Goal: Task Accomplishment & Management: Complete application form

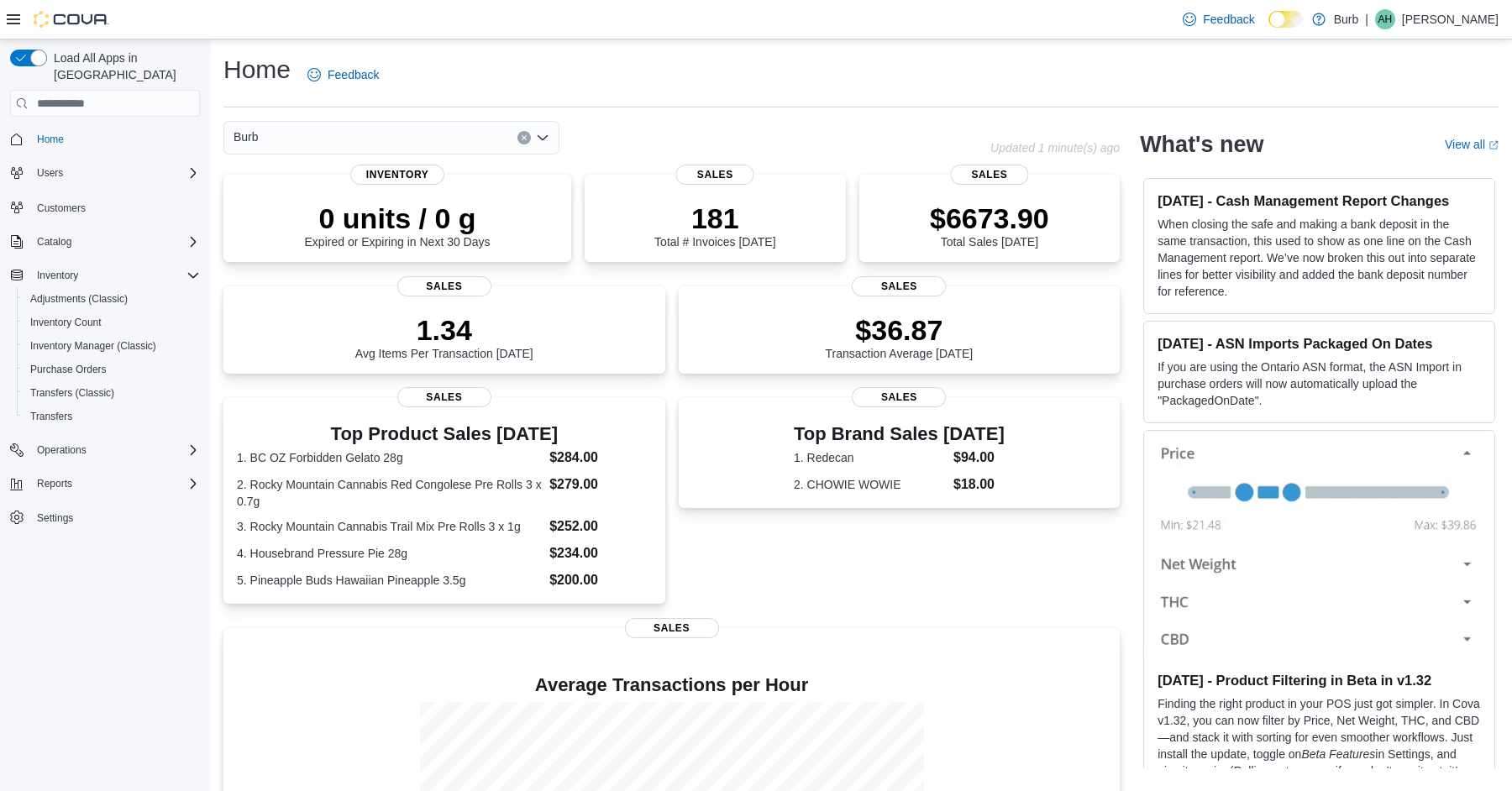
click at [521, 128] on div "Burb" at bounding box center [391, 138] width 336 height 33
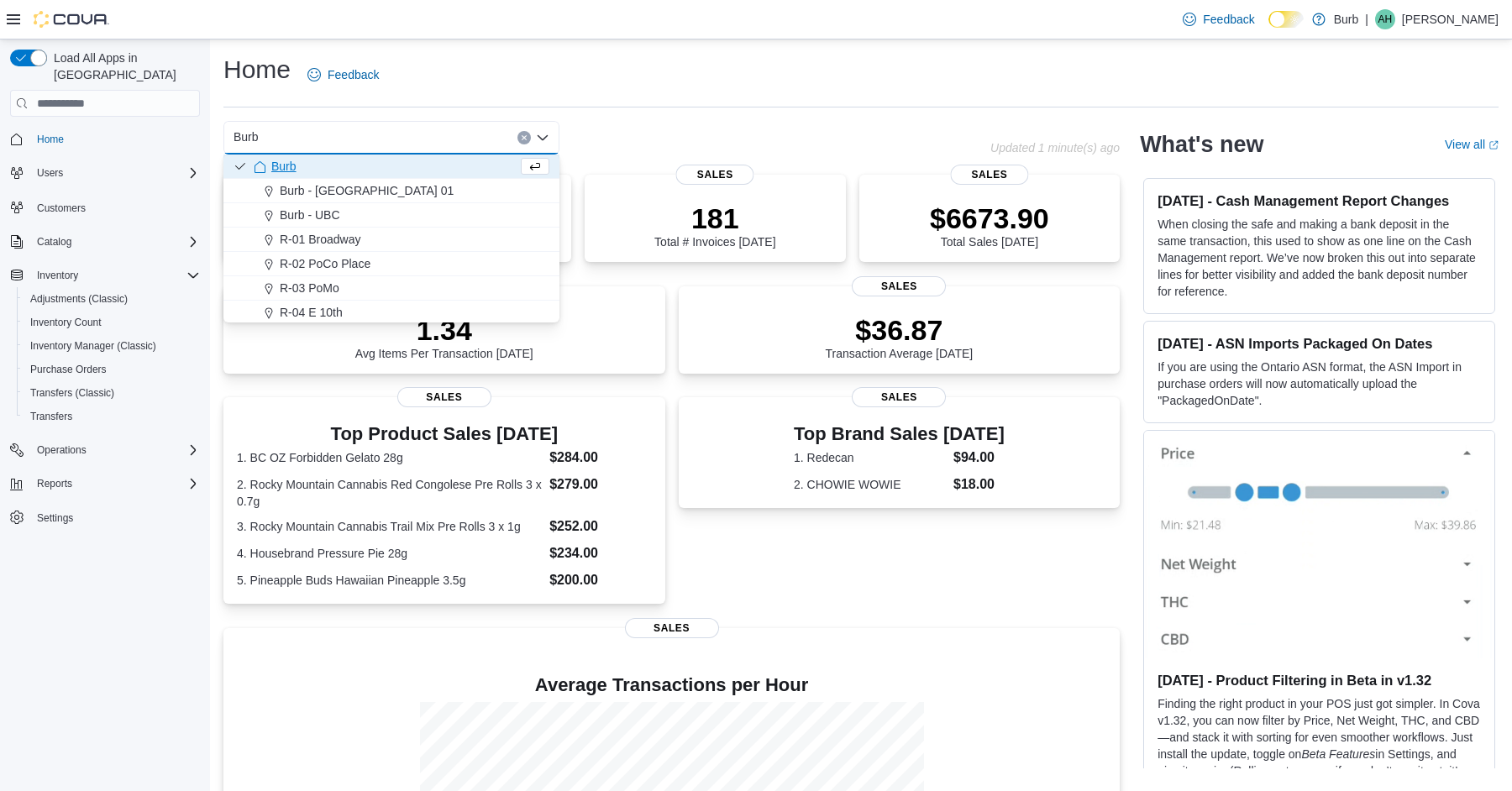
click at [521, 131] on button "Clear input" at bounding box center [523, 137] width 14 height 14
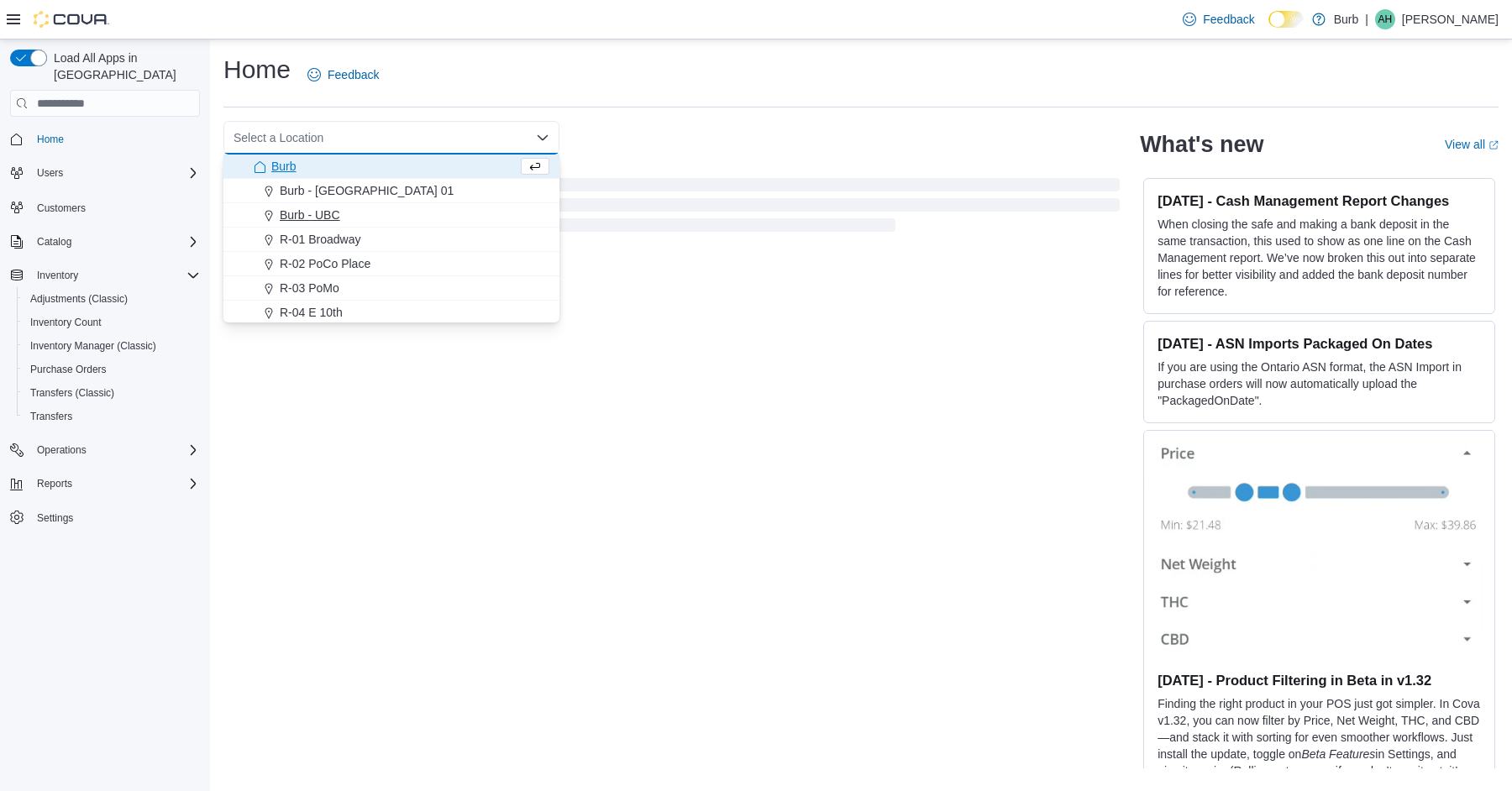
click at [334, 215] on span "Burb - UBC" at bounding box center [309, 215] width 60 height 17
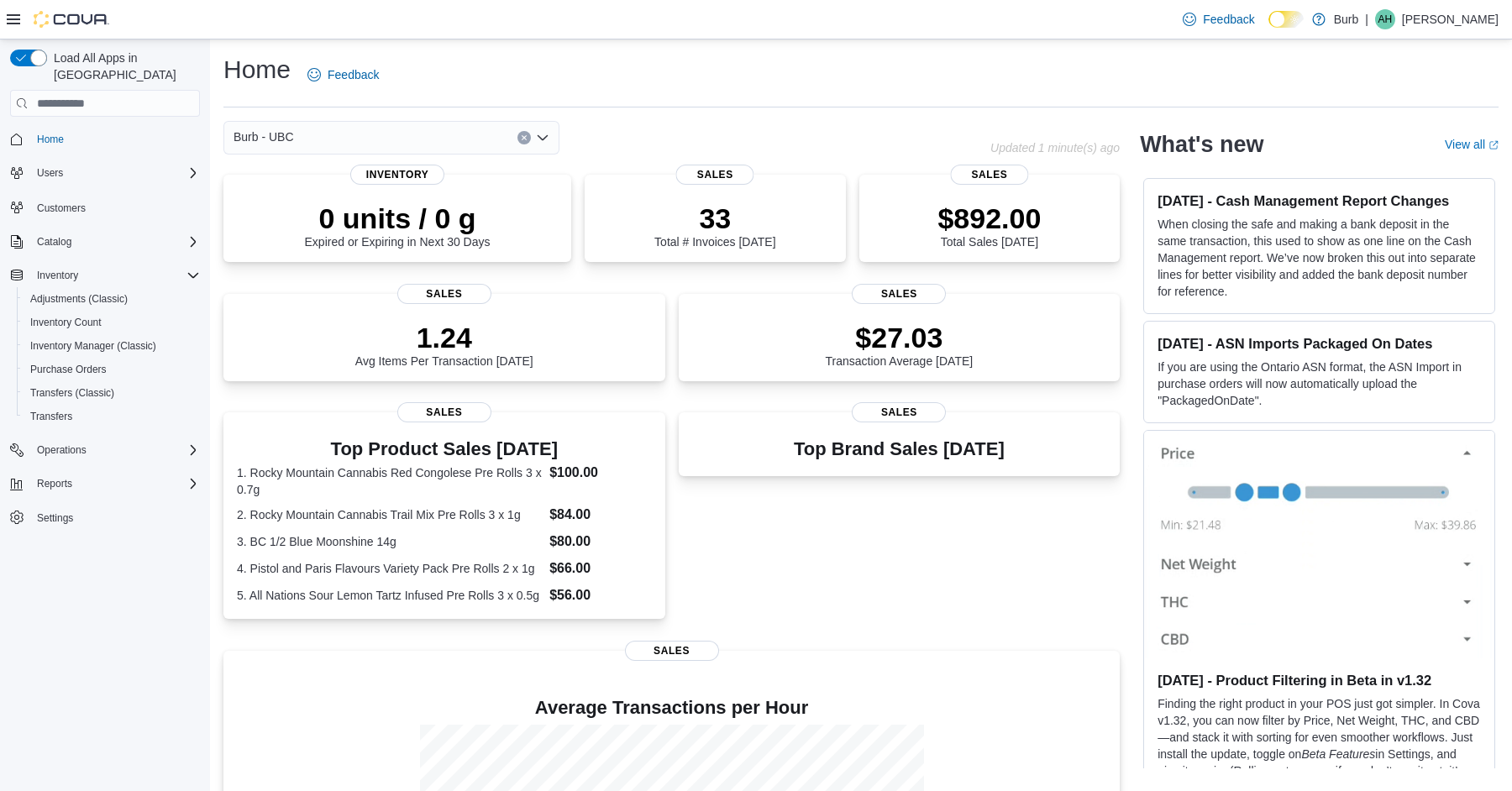
click at [525, 134] on icon "Clear input" at bounding box center [523, 137] width 6 height 6
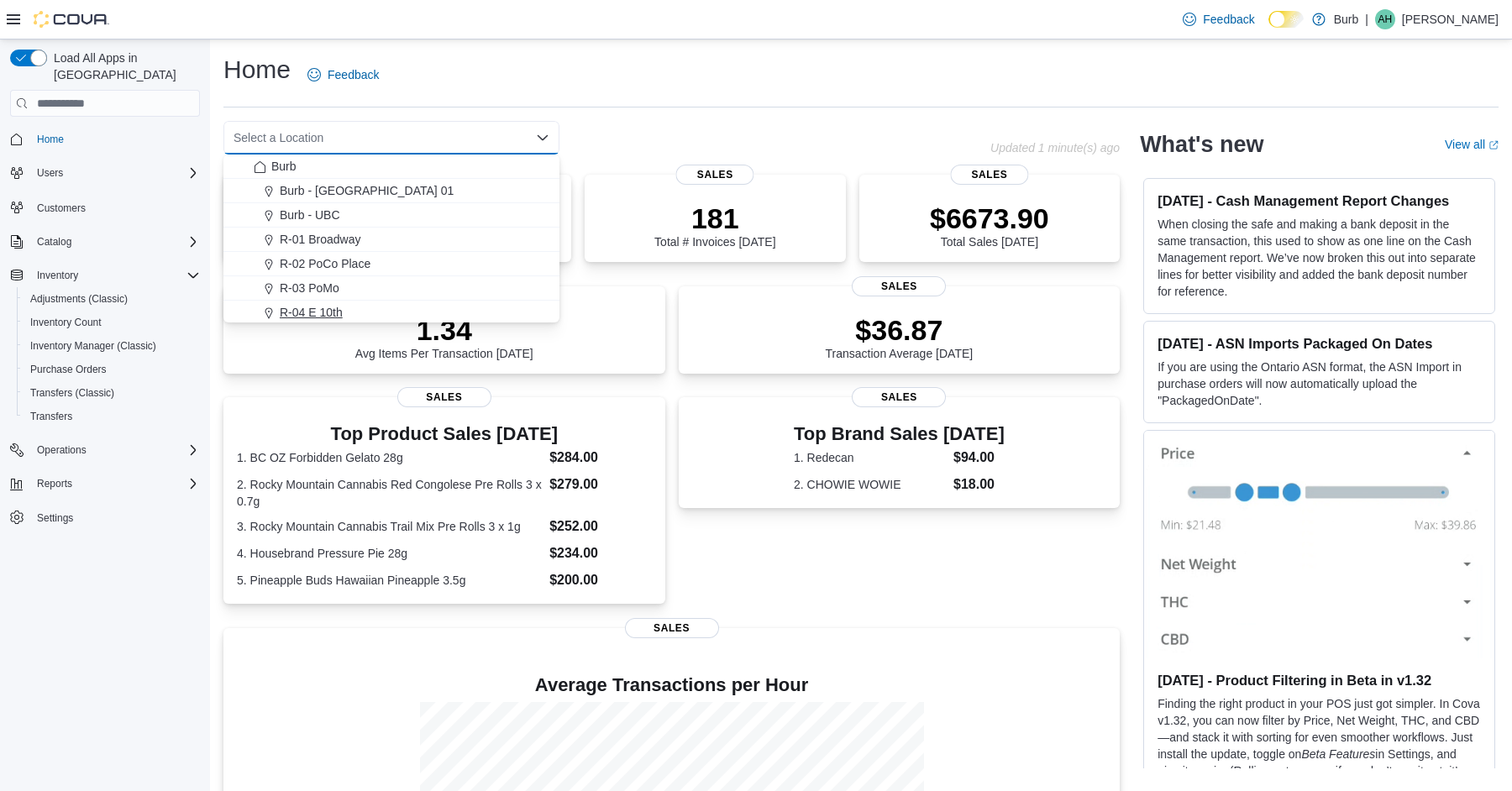
click at [357, 314] on div "R-04 E 10th" at bounding box center [401, 312] width 296 height 17
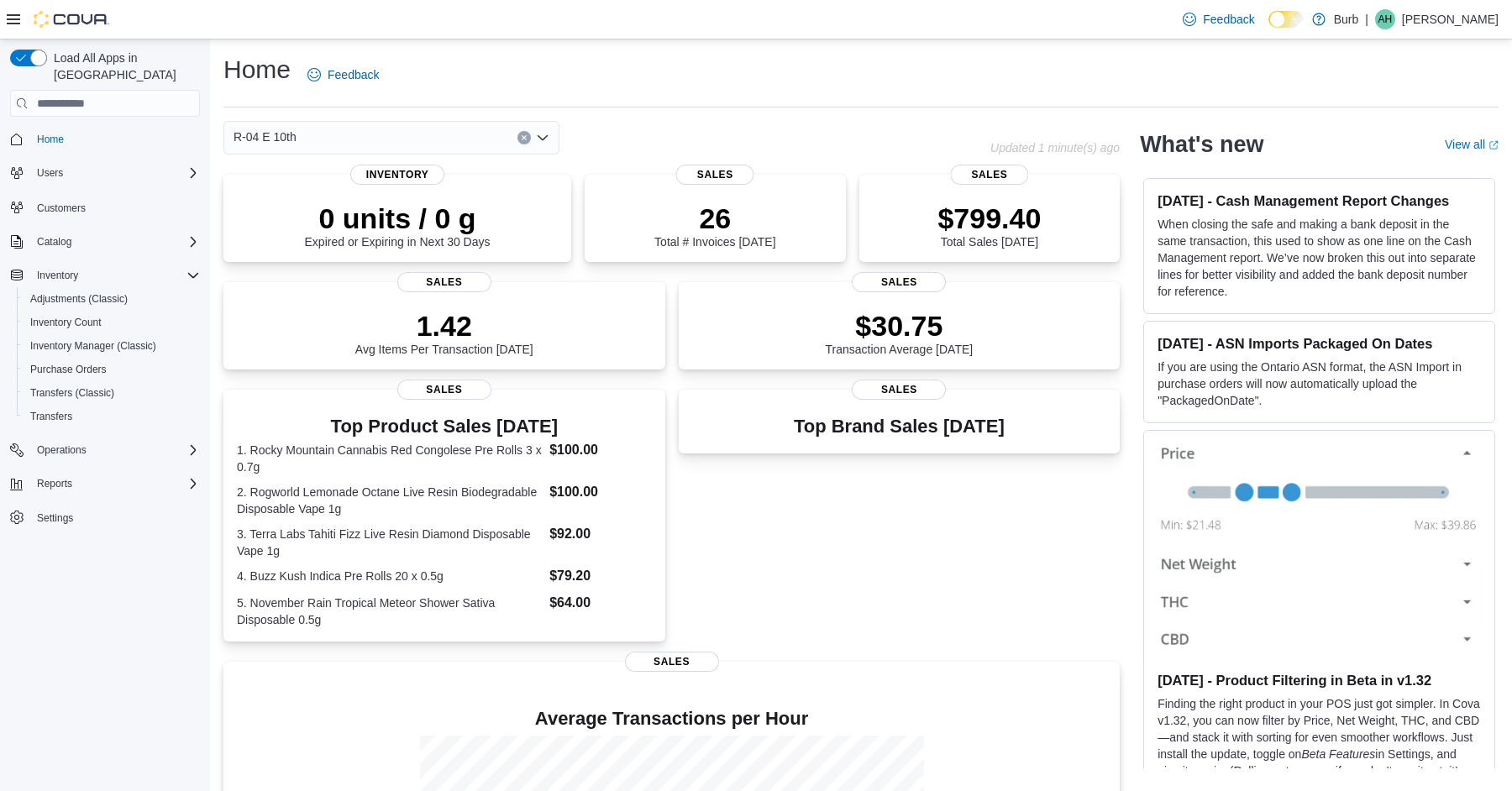
click at [530, 129] on div "R-04 E 10th" at bounding box center [391, 138] width 336 height 33
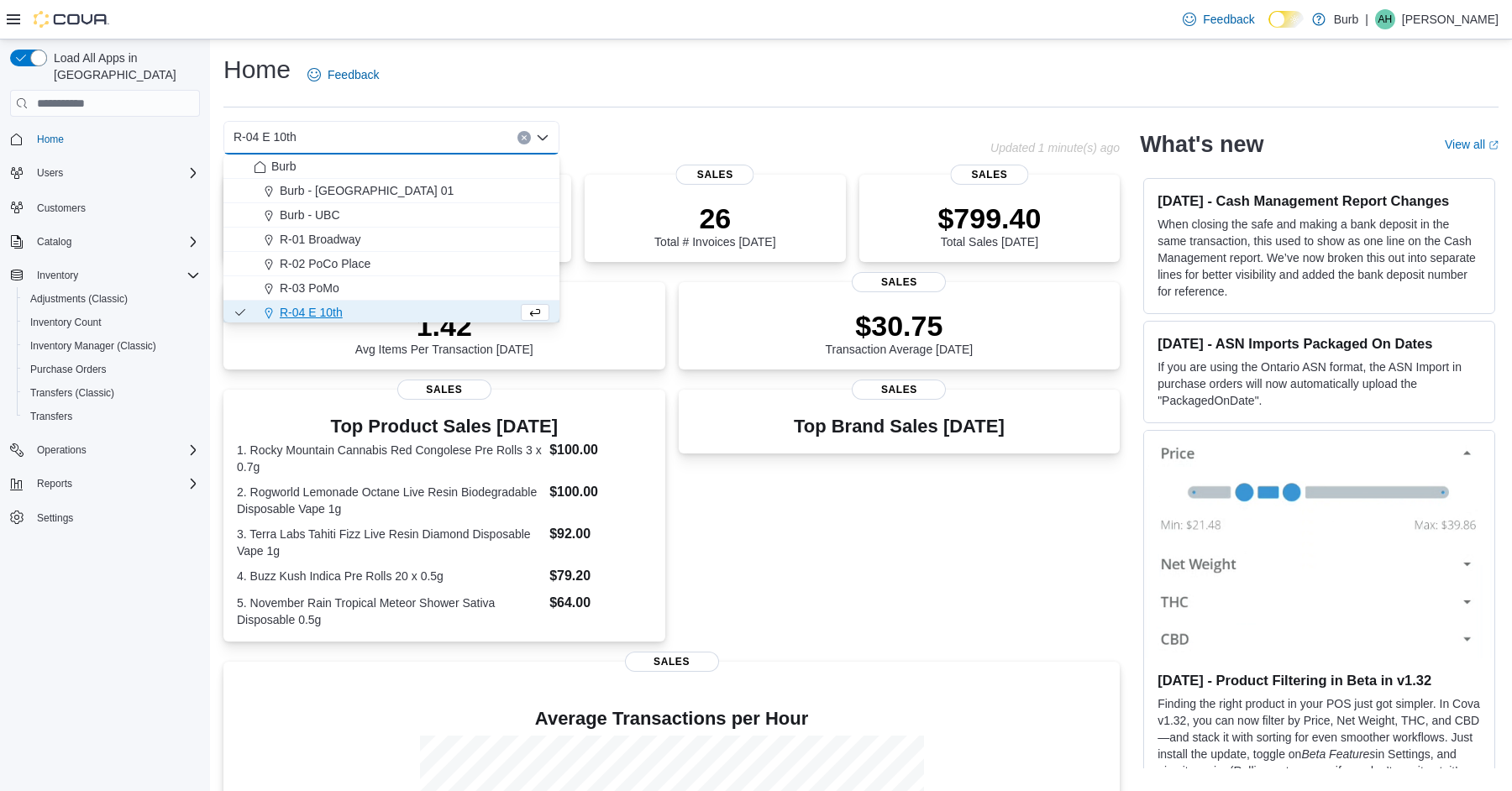
click at [525, 139] on icon "Clear input" at bounding box center [523, 138] width 5 height 5
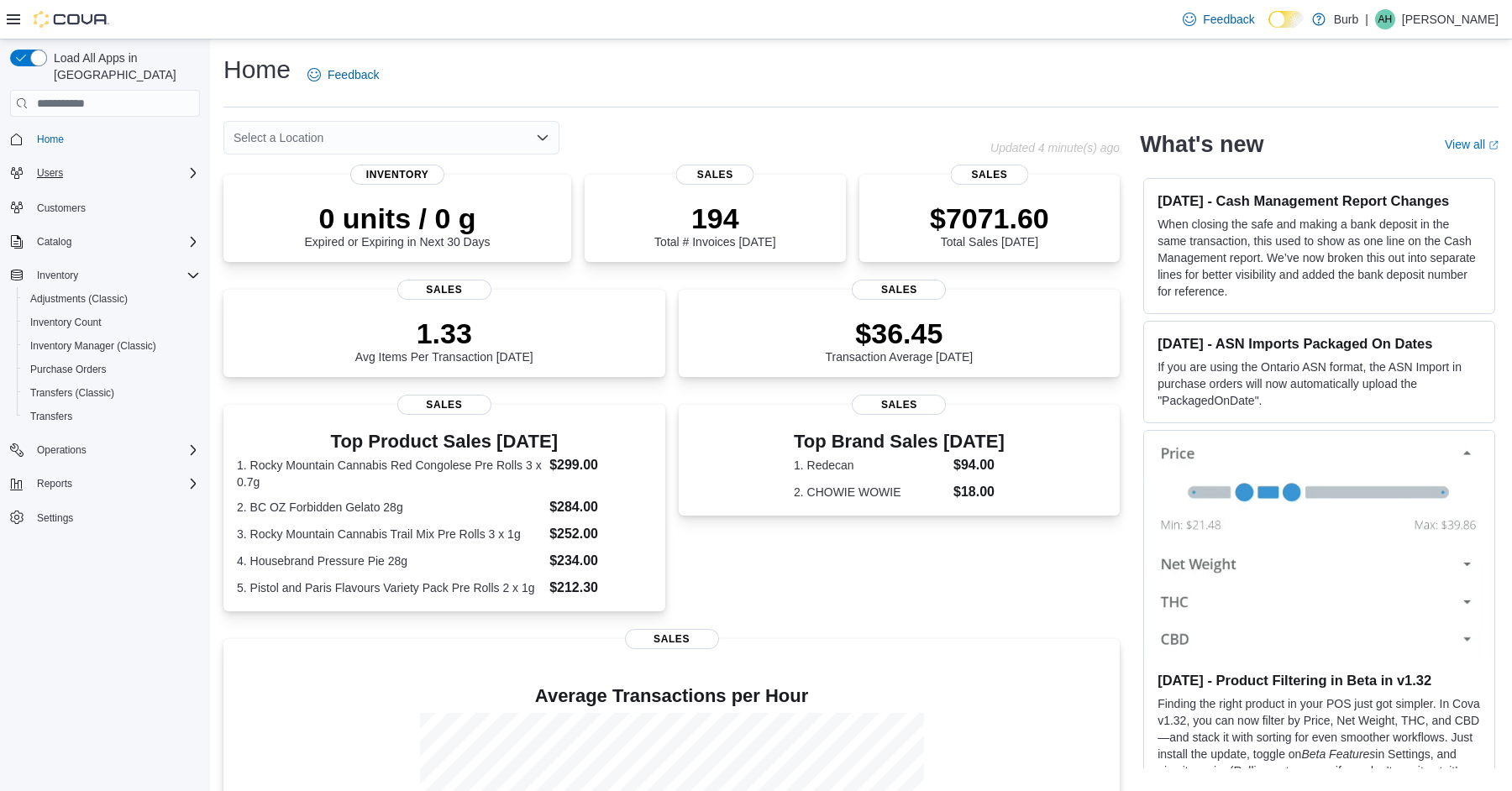
click at [147, 163] on div "Users" at bounding box center [115, 173] width 170 height 20
click at [47, 190] on span "Users" at bounding box center [44, 196] width 26 height 14
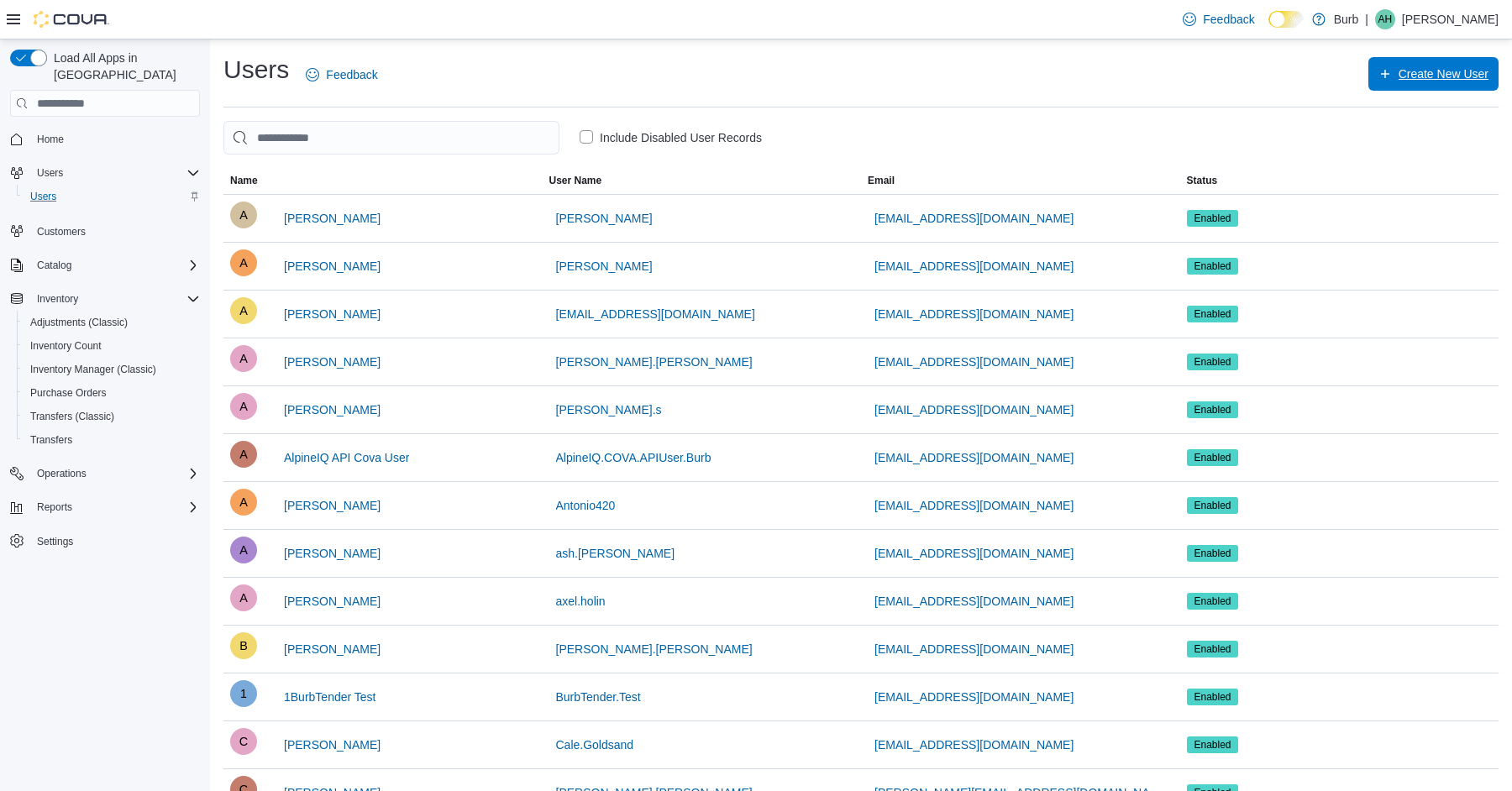
click at [1473, 86] on span "Create New User" at bounding box center [1432, 74] width 110 height 33
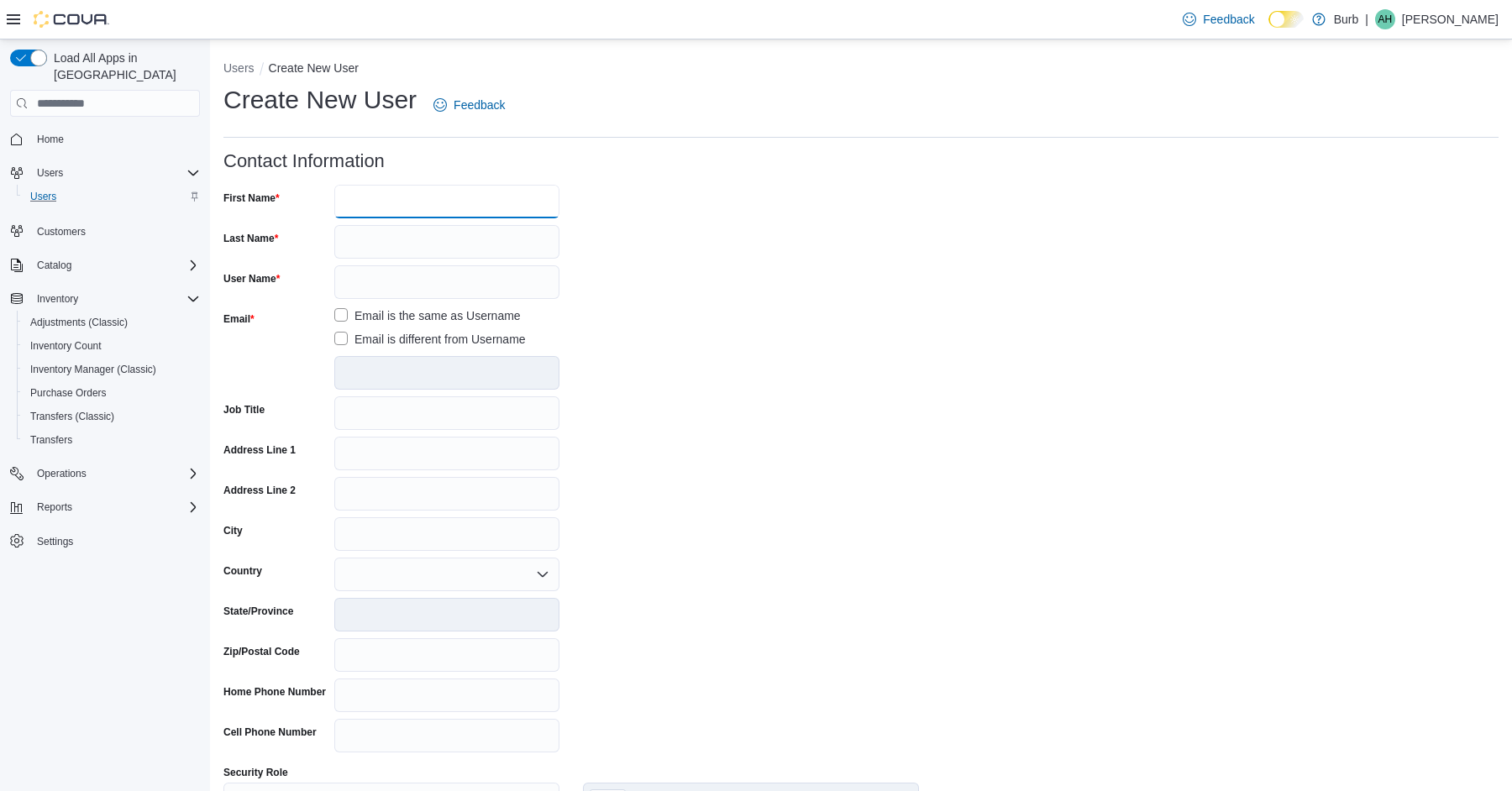
click at [404, 206] on input "First Name" at bounding box center [447, 201] width 225 height 33
type input "*****"
click at [402, 237] on input "Last Name" at bounding box center [447, 242] width 225 height 33
type input "*********"
click at [391, 275] on input "User Name" at bounding box center [447, 282] width 225 height 33
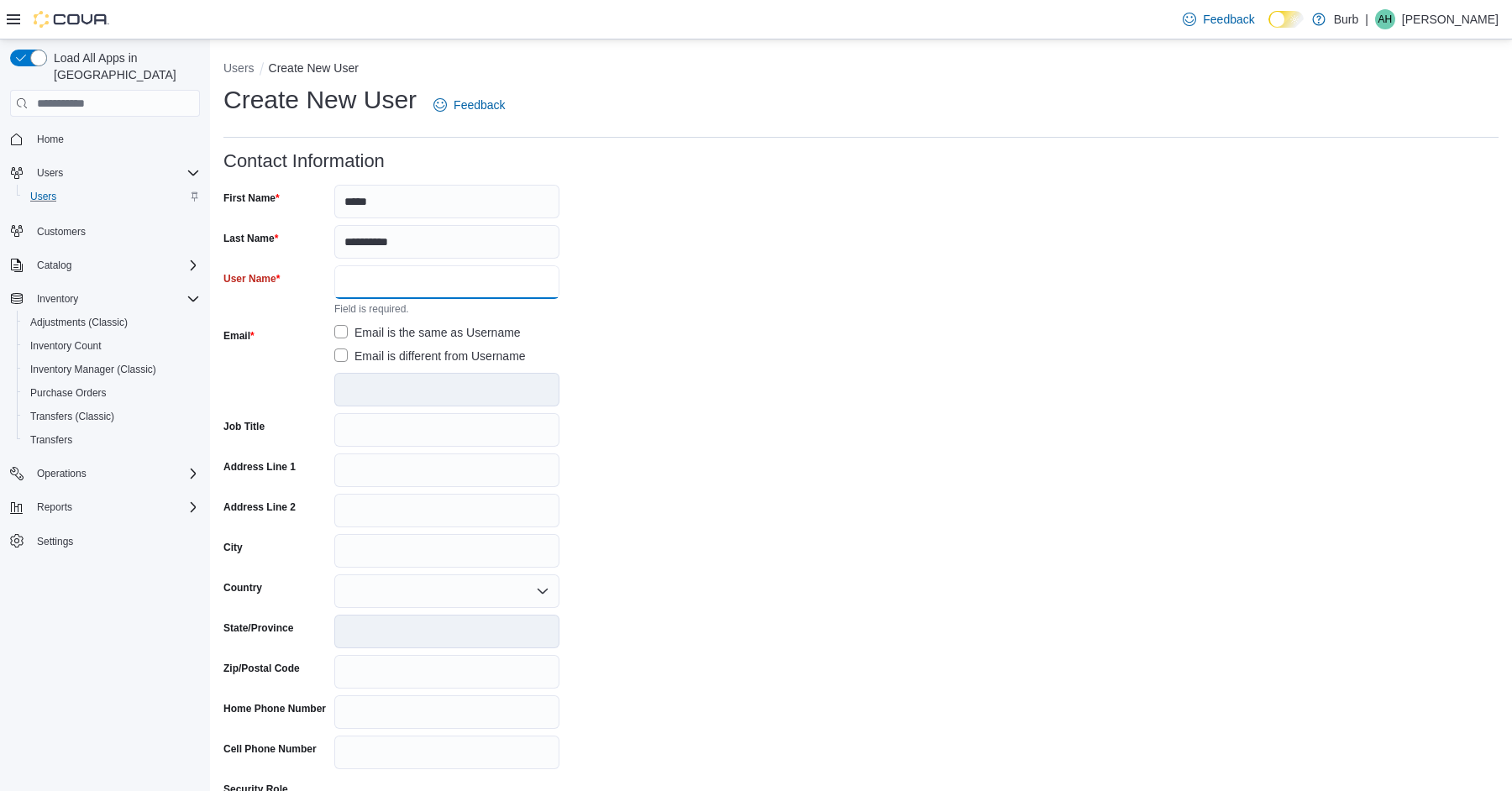
click at [391, 275] on input "User Name" at bounding box center [447, 282] width 225 height 33
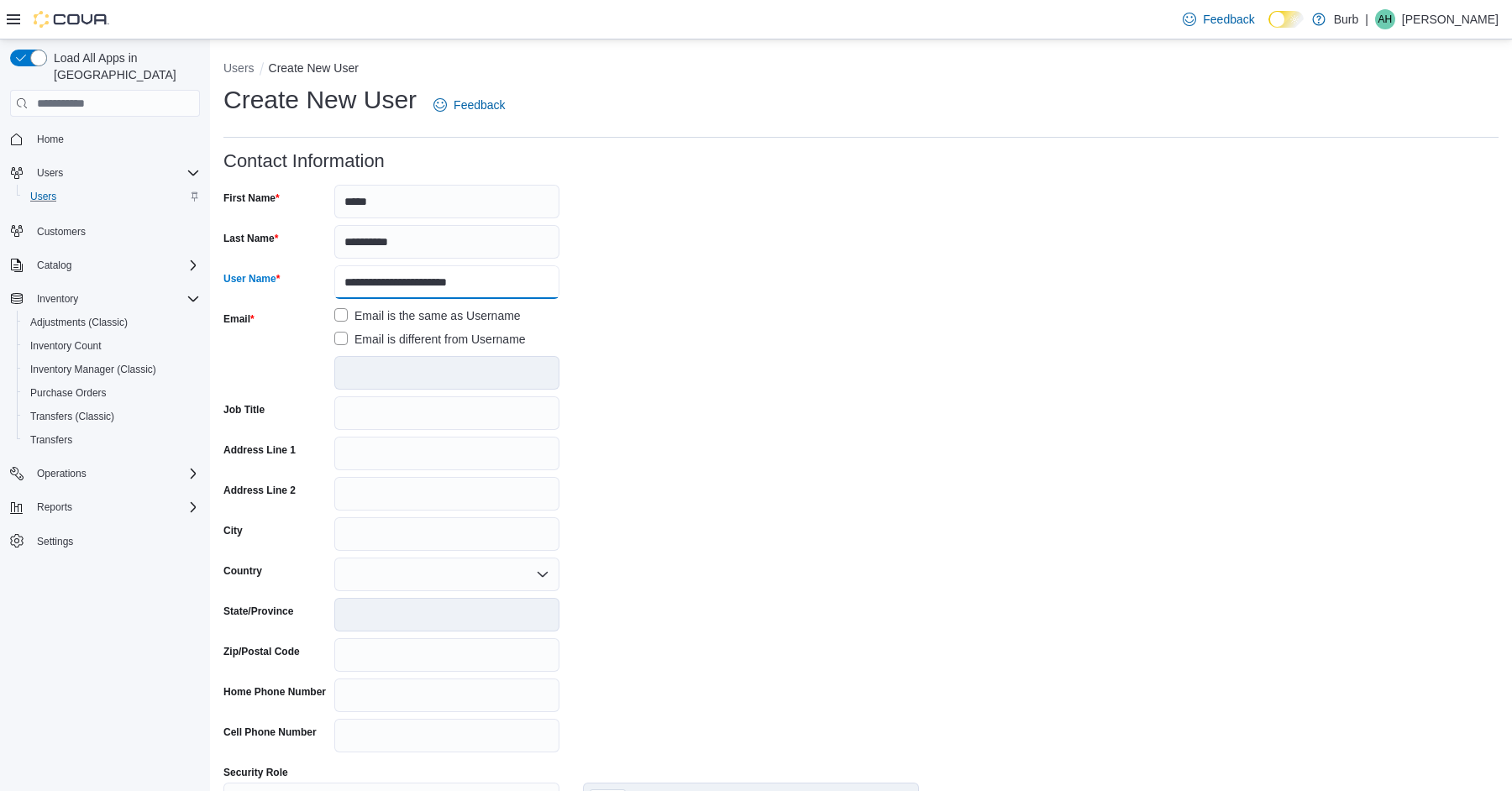
type input "**********"
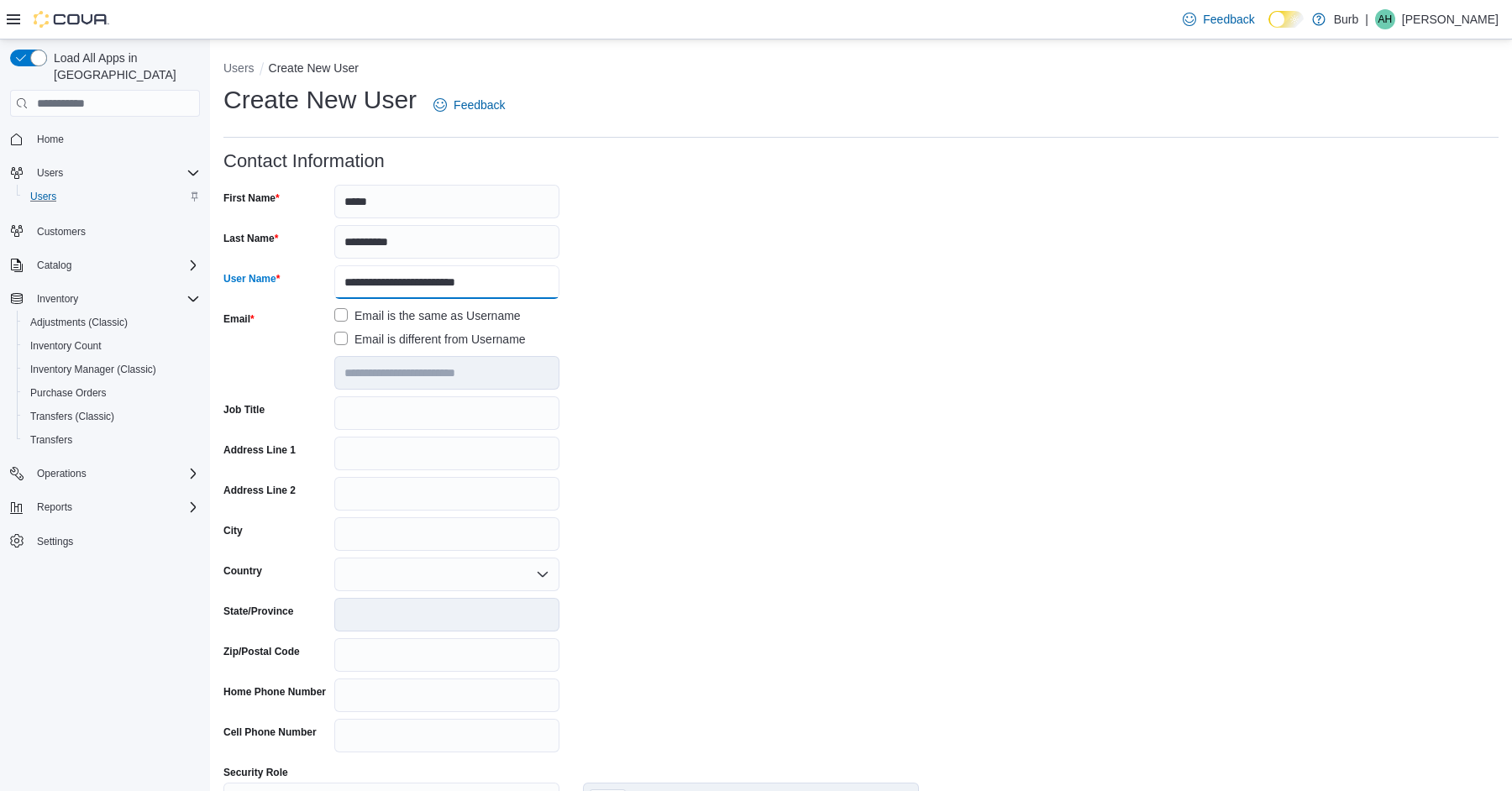
type input "**********"
click at [504, 422] on input "Job Title" at bounding box center [447, 413] width 225 height 33
type input "**********"
click at [483, 467] on input "Address Line 1" at bounding box center [447, 453] width 225 height 33
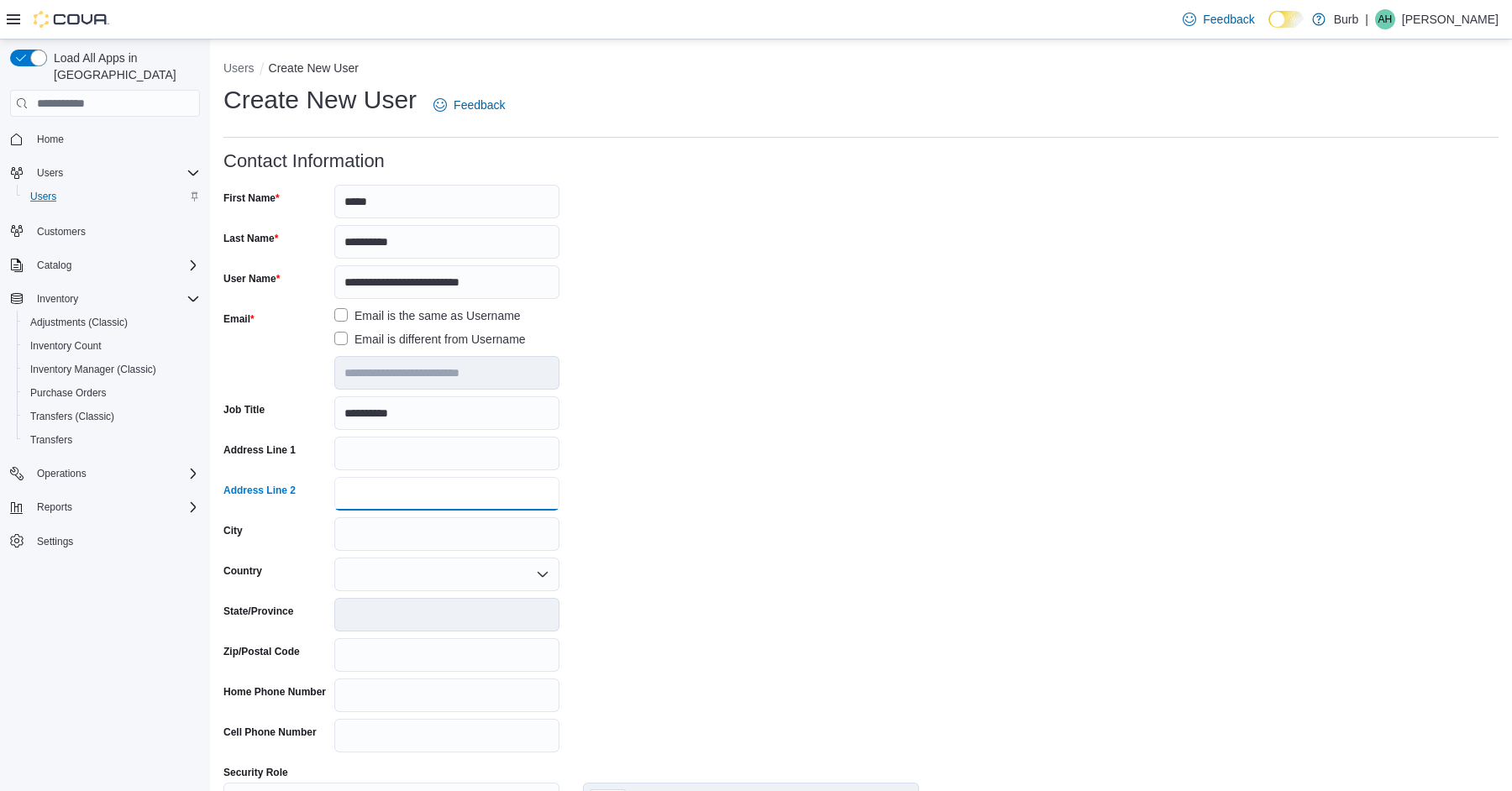
click at [472, 494] on input "Address Line 2" at bounding box center [447, 494] width 225 height 33
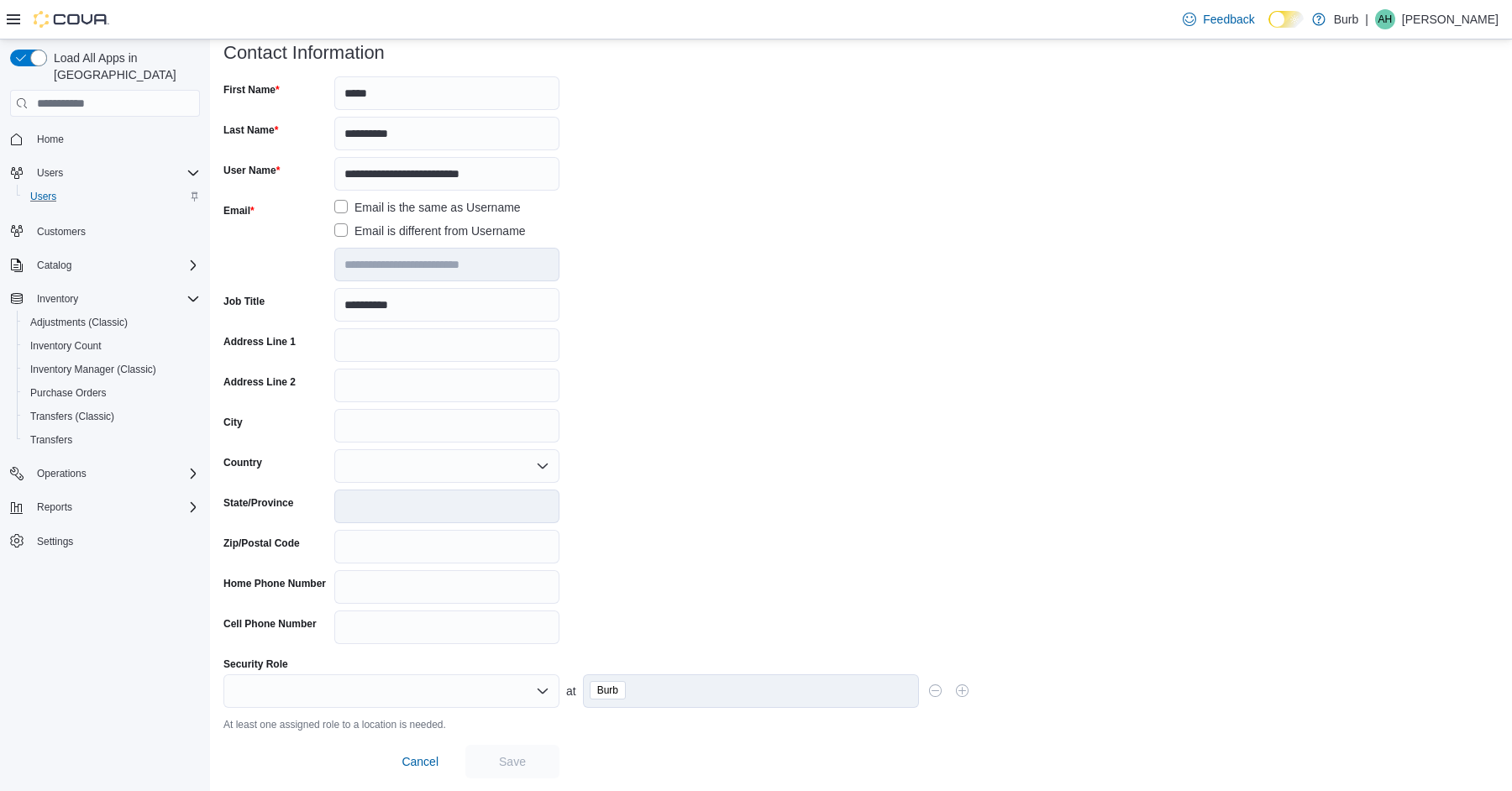
scroll to position [108, 0]
click at [391, 701] on div at bounding box center [391, 691] width 336 height 33
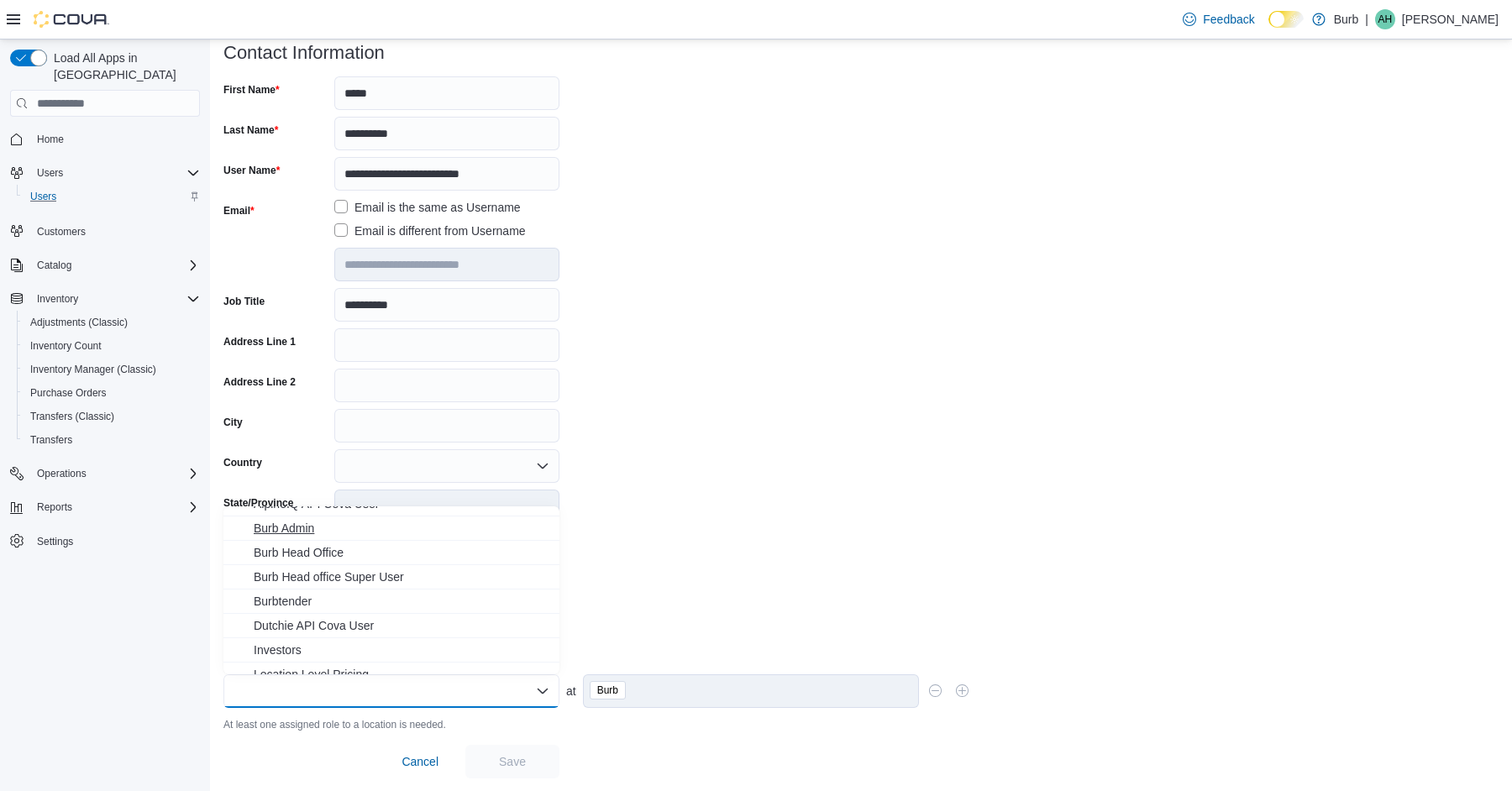
scroll to position [22, 0]
click at [360, 586] on span "Burbtender" at bounding box center [401, 593] width 296 height 17
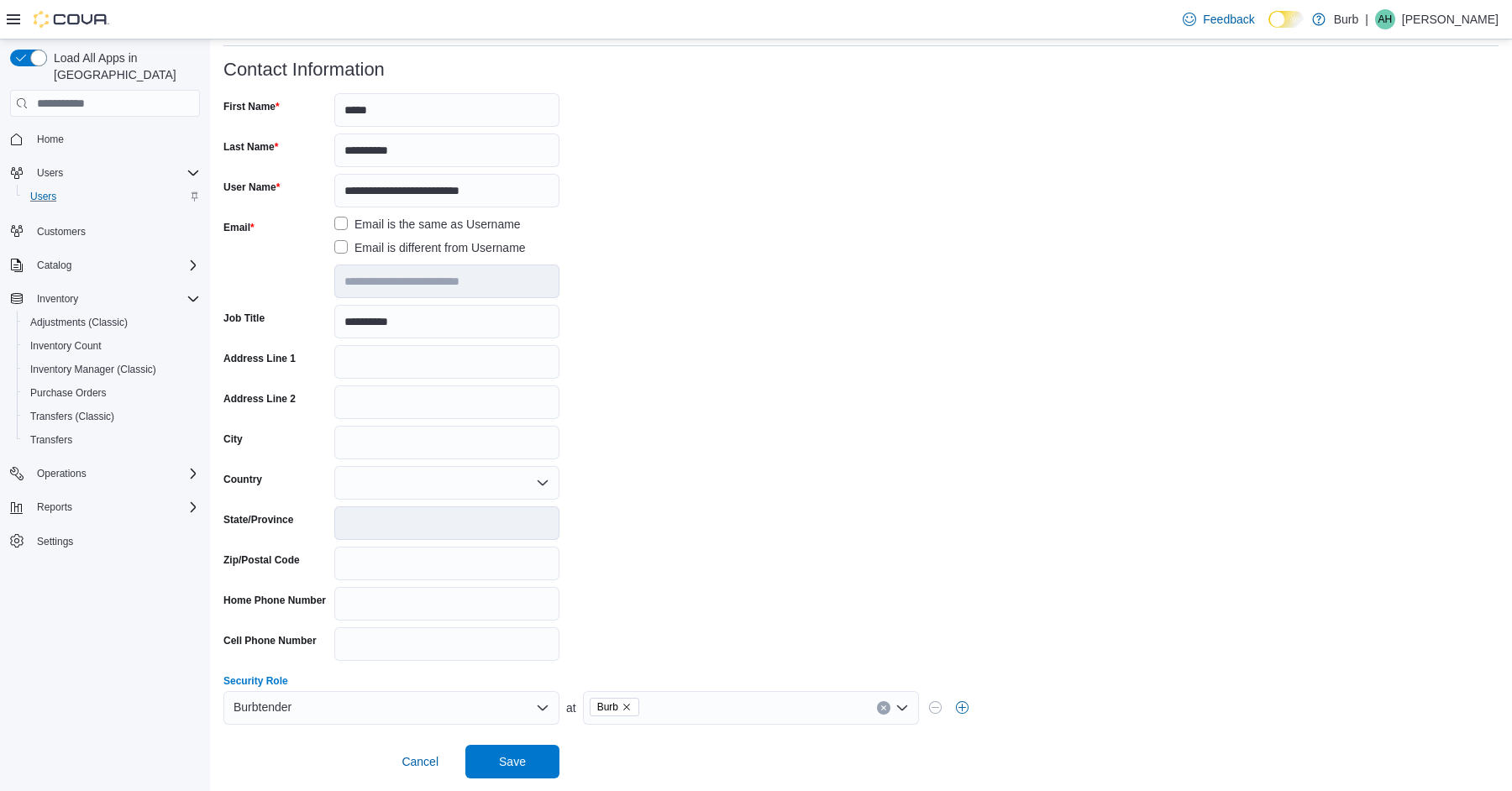
click at [674, 705] on div "Burb" at bounding box center [750, 708] width 336 height 33
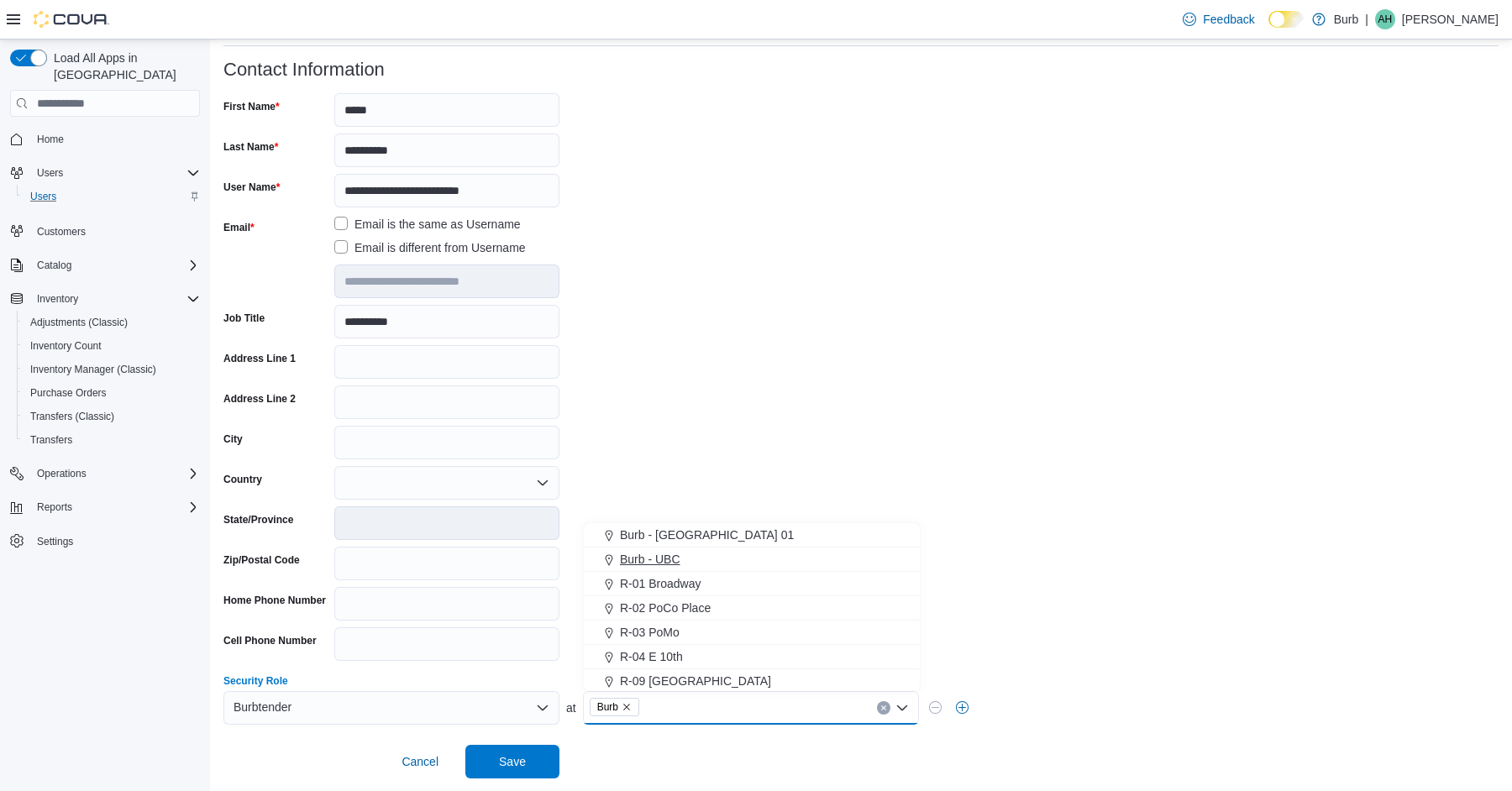
click at [697, 564] on div "Burb - UBC" at bounding box center [751, 559] width 316 height 17
click at [775, 396] on form "**********" at bounding box center [861, 419] width 1275 height 719
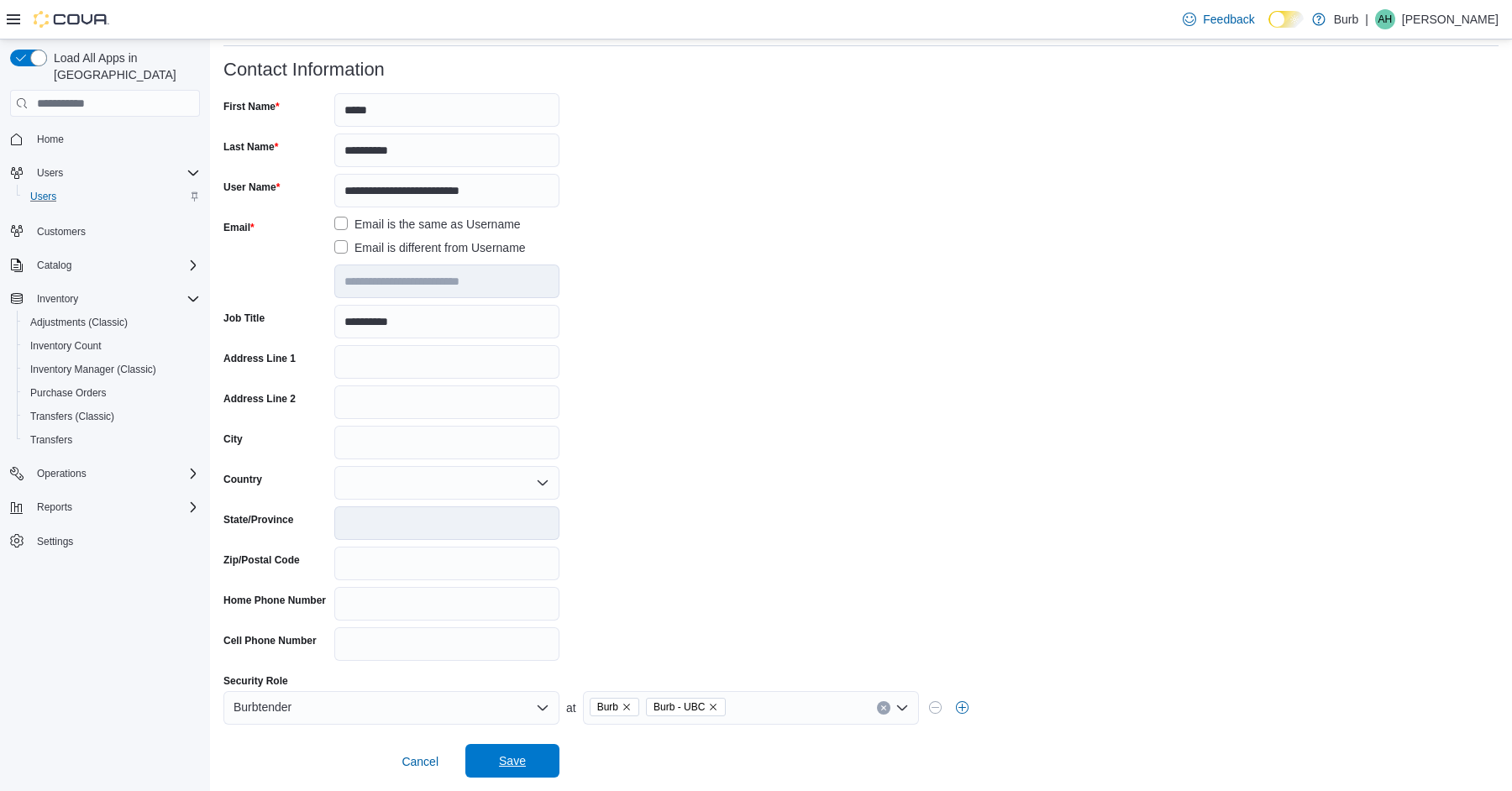
click at [523, 760] on span "Save" at bounding box center [511, 760] width 27 height 17
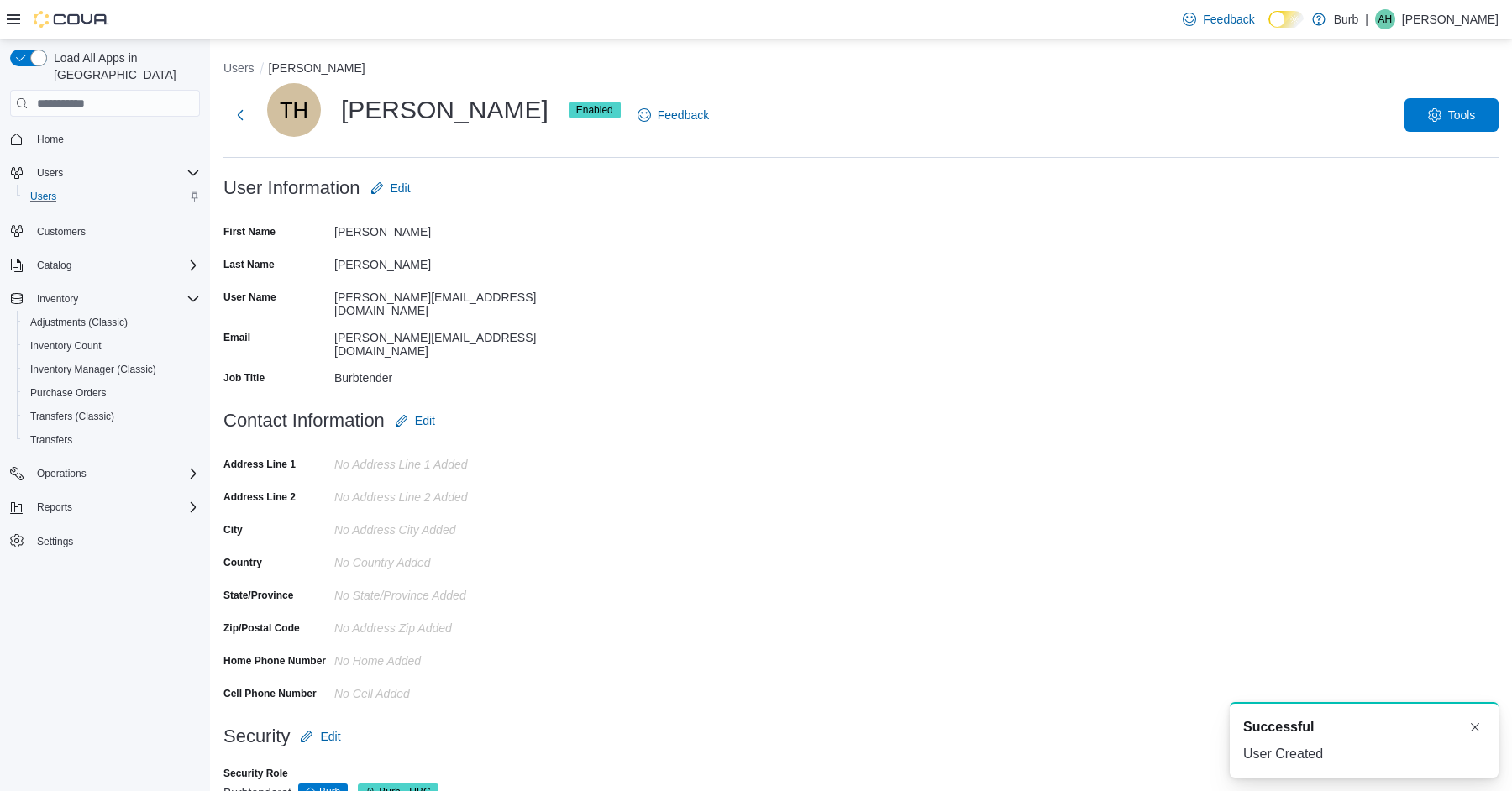
scroll to position [32, 0]
